Goal: Information Seeking & Learning: Learn about a topic

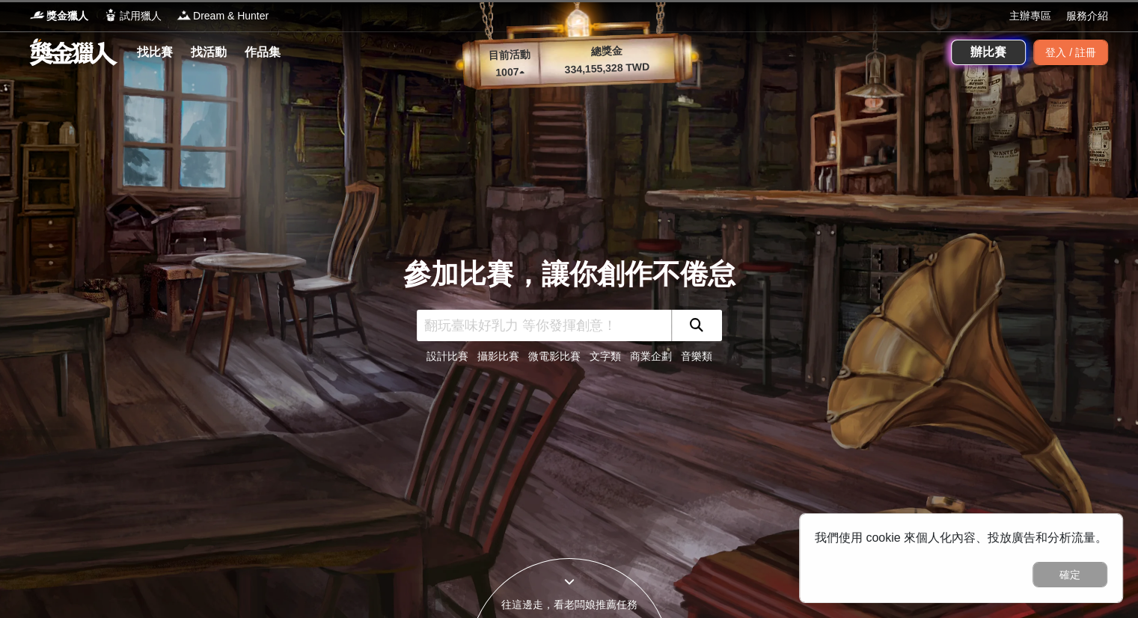
click at [604, 357] on link "文字類" at bounding box center [604, 356] width 31 height 12
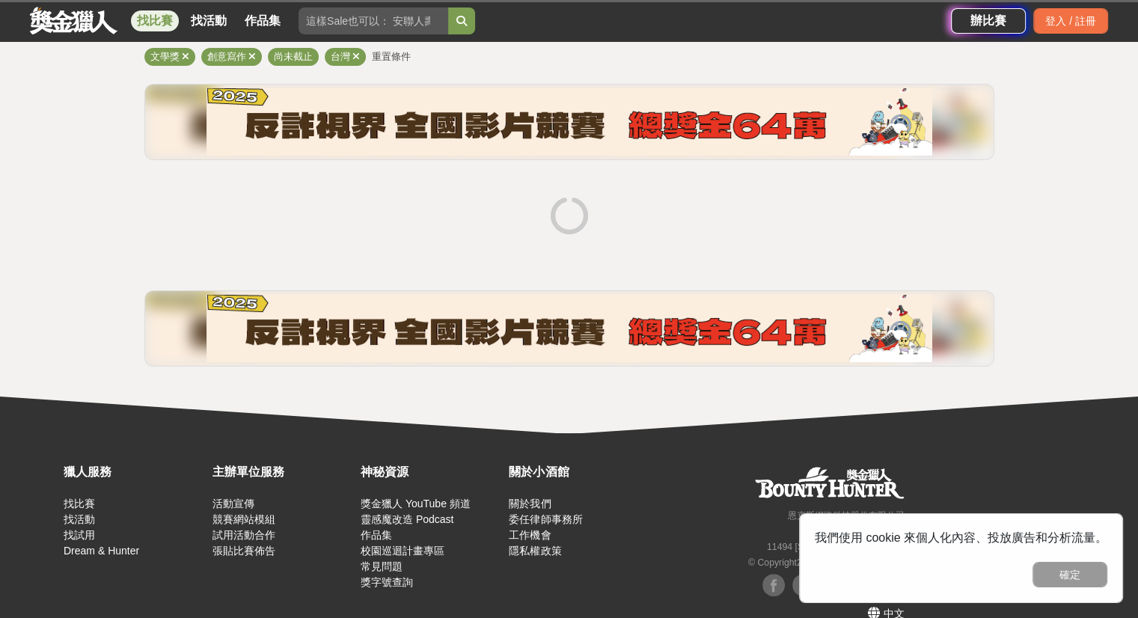
scroll to position [150, 0]
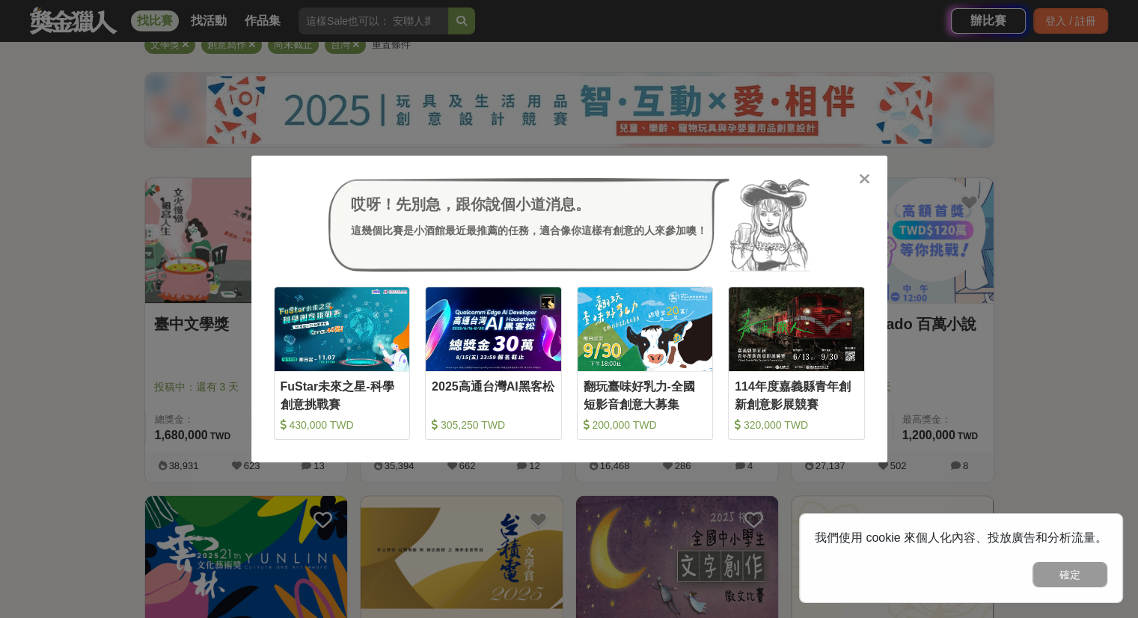
click at [862, 177] on icon at bounding box center [864, 178] width 11 height 15
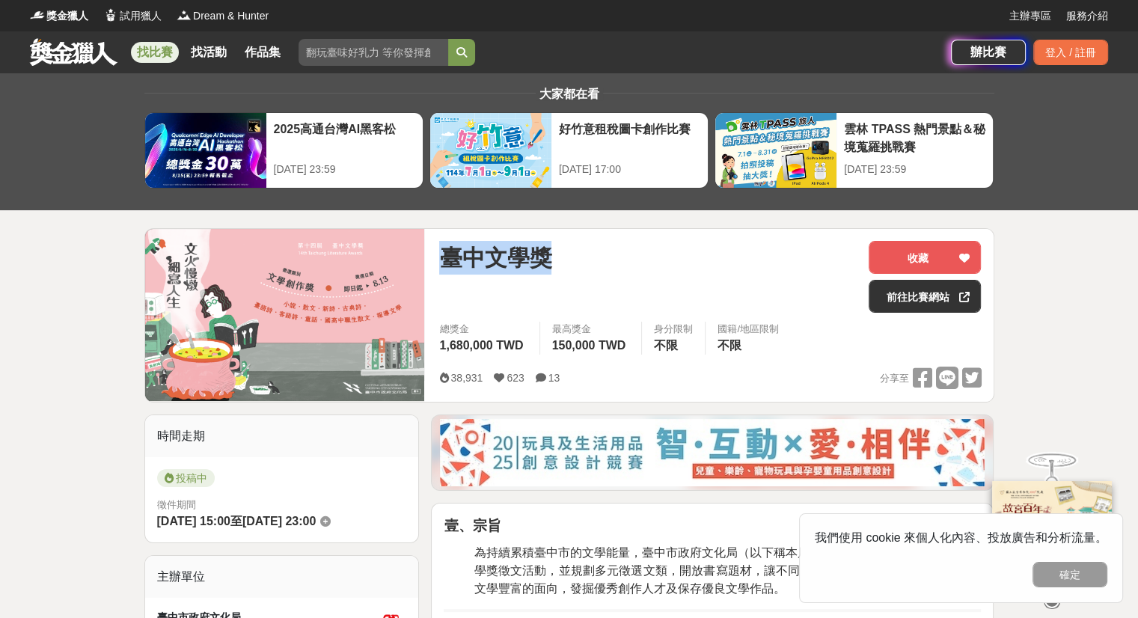
drag, startPoint x: 447, startPoint y: 257, endPoint x: 545, endPoint y: 262, distance: 98.1
click at [545, 262] on span "臺中文學獎" at bounding box center [495, 258] width 112 height 34
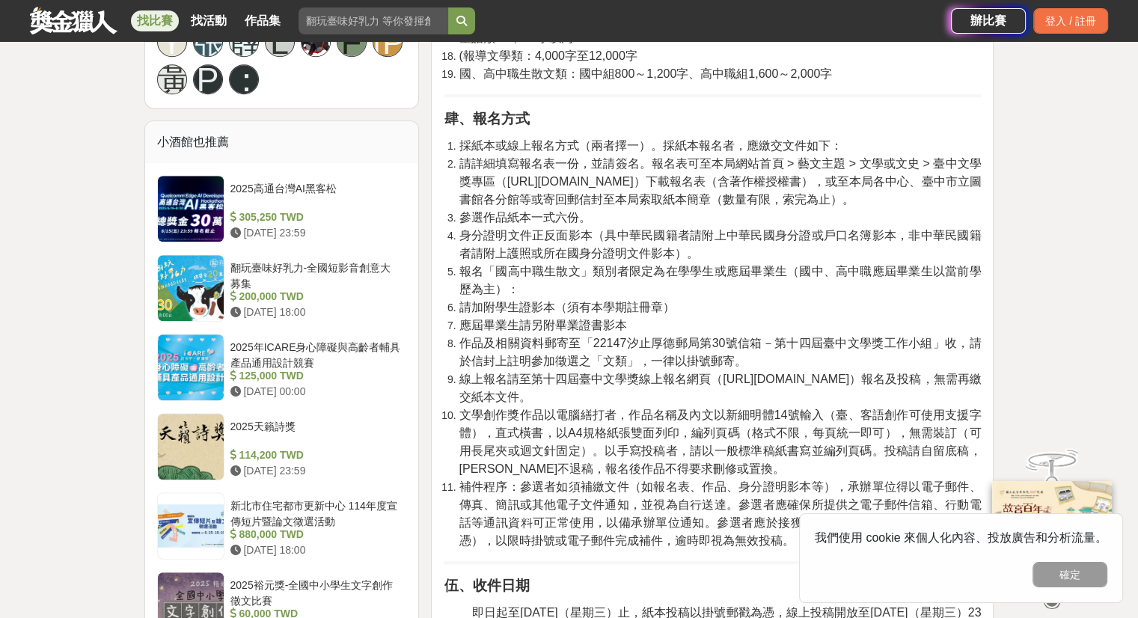
scroll to position [1047, 0]
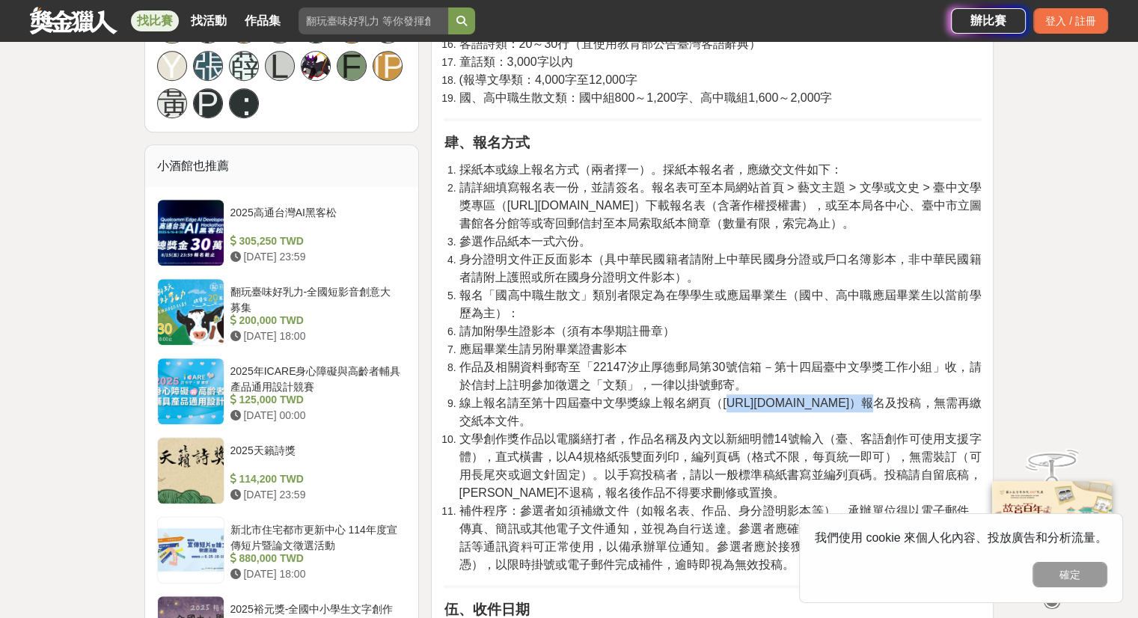
drag, startPoint x: 726, startPoint y: 408, endPoint x: 824, endPoint y: 407, distance: 97.2
click at [824, 407] on span "線上報名請至第十四屆臺中文學獎線上報名網頁（https://bit.ly/4mCVbeI）報名及投稿，無需再繳交紙本文件。" at bounding box center [720, 411] width 522 height 31
click at [765, 410] on li "線上報名請至第十四屆臺中文學獎線上報名網頁（https://bit.ly/4mCVbeI）報名及投稿，無需再繳交紙本文件。" at bounding box center [720, 412] width 522 height 36
drag, startPoint x: 724, startPoint y: 406, endPoint x: 841, endPoint y: 408, distance: 116.7
click at [841, 408] on span "線上報名請至第十四屆臺中文學獎線上報名網頁（https://bit.ly/4mCVbeI）報名及投稿，無需再繳交紙本文件。" at bounding box center [720, 411] width 522 height 31
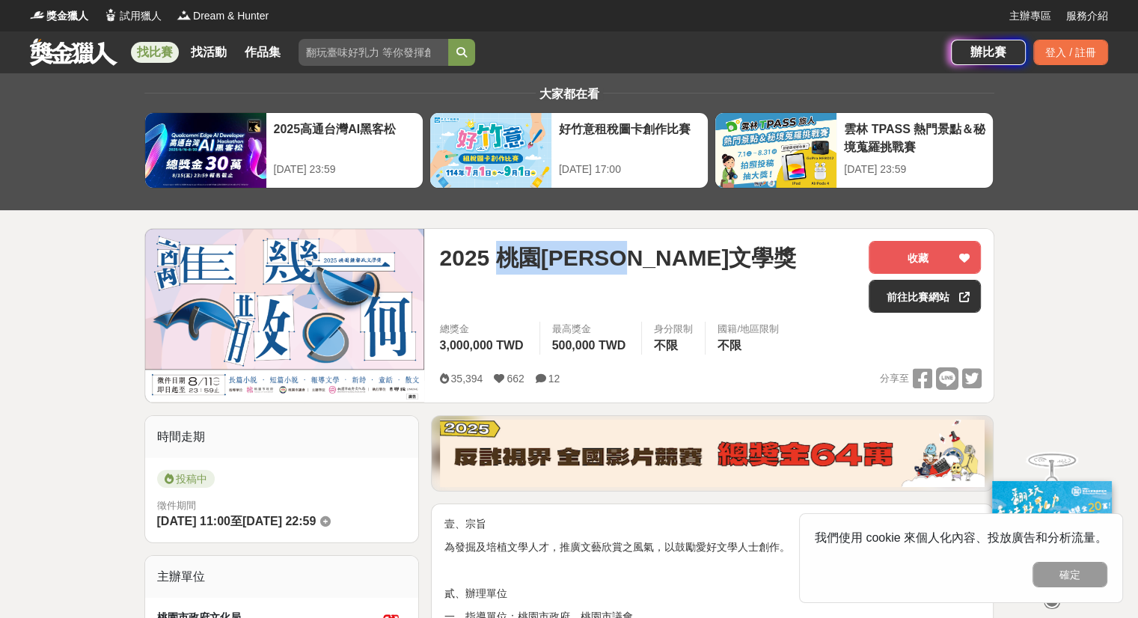
drag, startPoint x: 503, startPoint y: 260, endPoint x: 678, endPoint y: 266, distance: 175.2
click at [678, 266] on div "2025 桃園[PERSON_NAME]文學獎" at bounding box center [647, 258] width 417 height 34
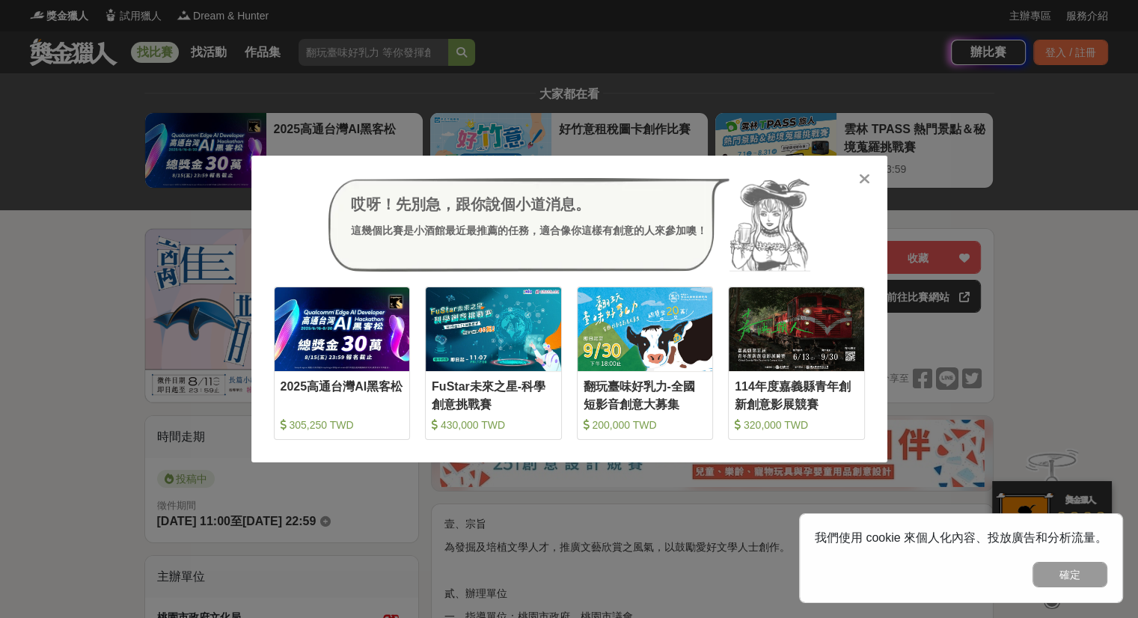
click at [868, 171] on icon at bounding box center [864, 178] width 11 height 15
